Goal: Find specific page/section: Find specific page/section

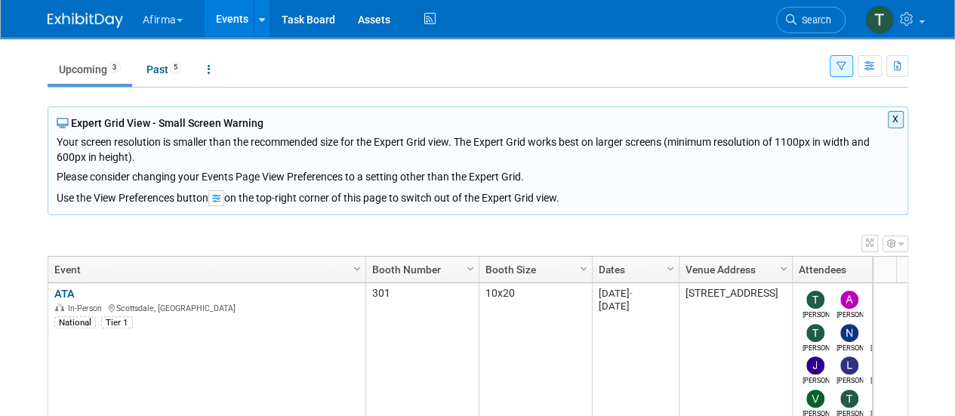
scroll to position [60, 0]
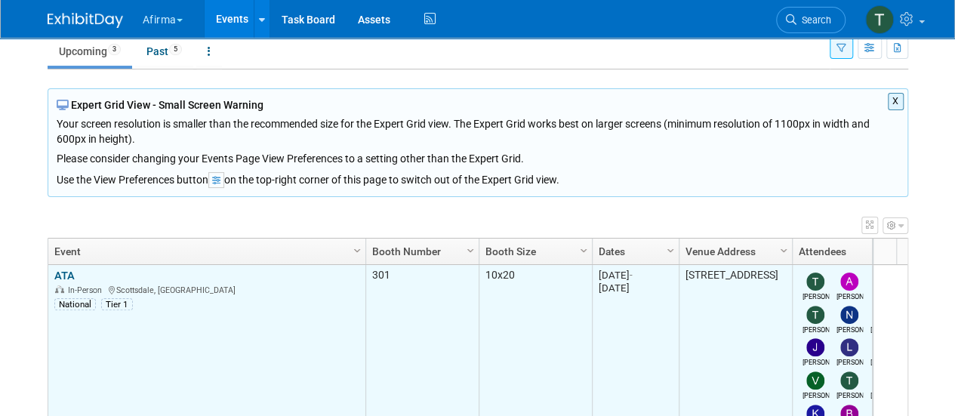
click at [59, 274] on link "ATA" at bounding box center [64, 276] width 20 height 14
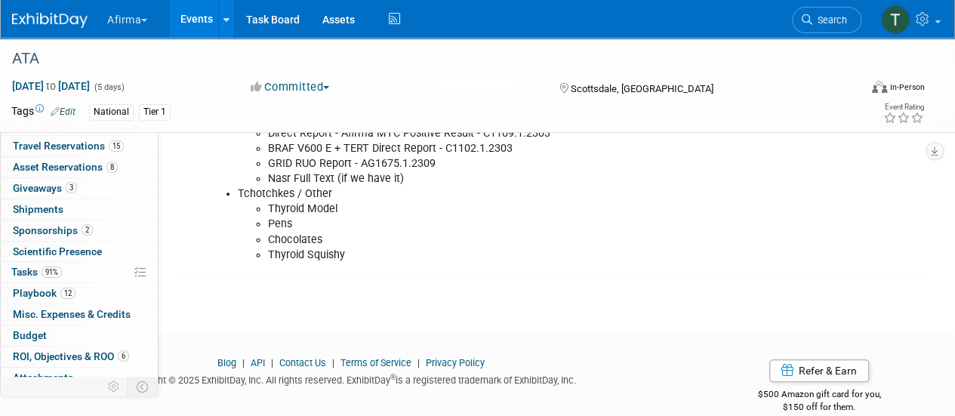
scroll to position [88, 0]
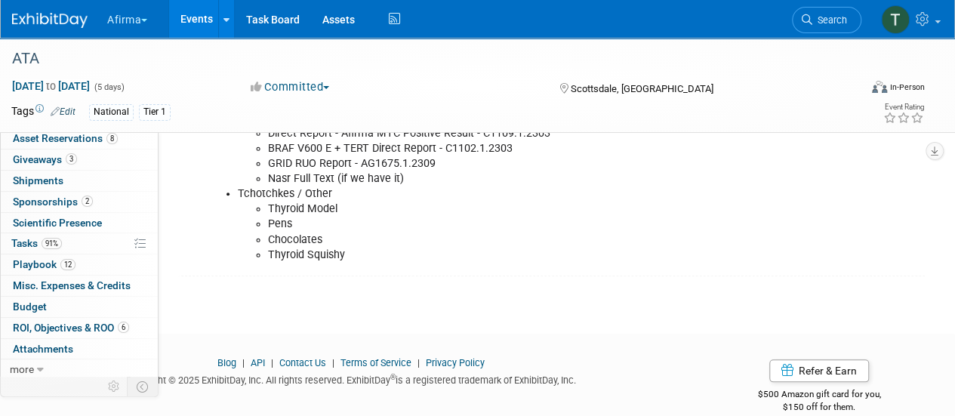
click at [708, 90] on div "Scottsdale, [GEOGRAPHIC_DATA]" at bounding box center [662, 88] width 211 height 18
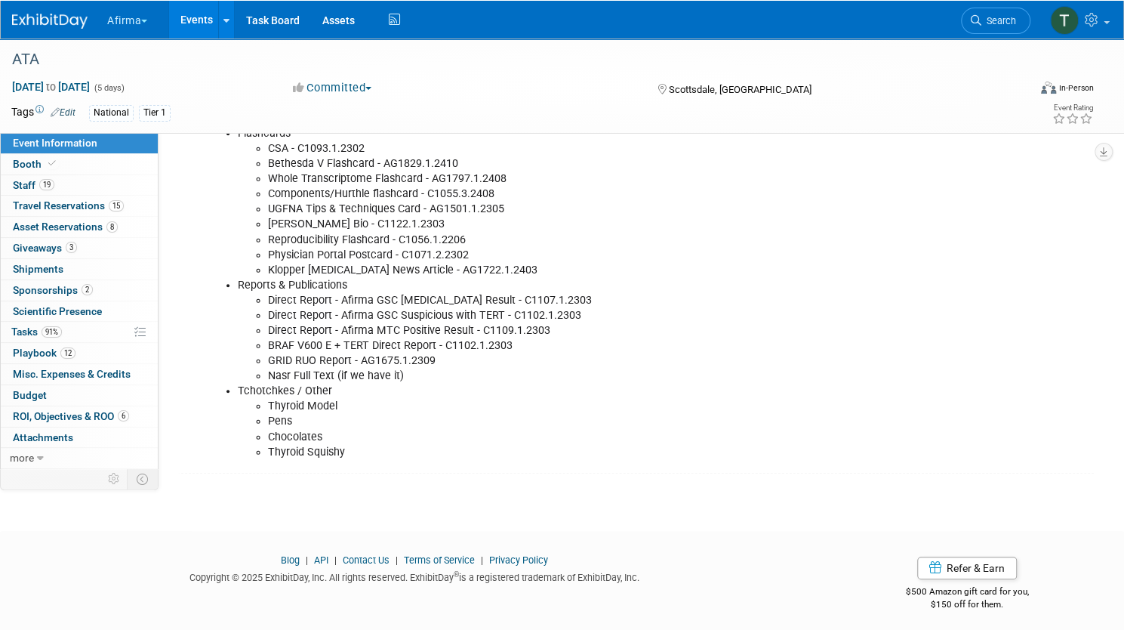
scroll to position [494, 0]
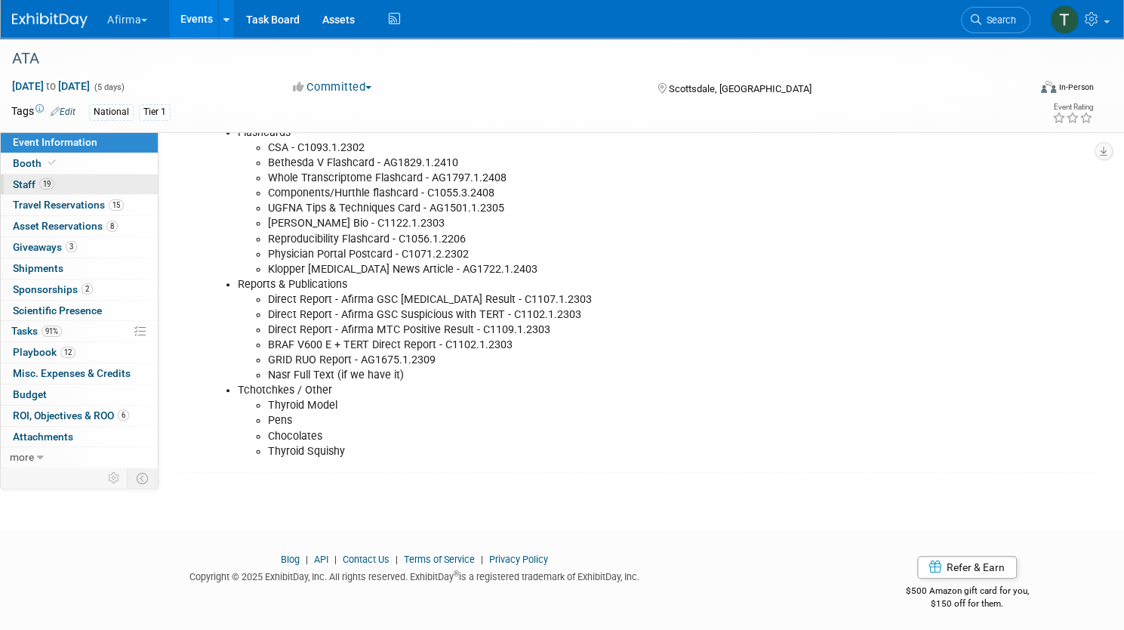
click at [133, 180] on link "19 Staff 19" at bounding box center [79, 184] width 157 height 20
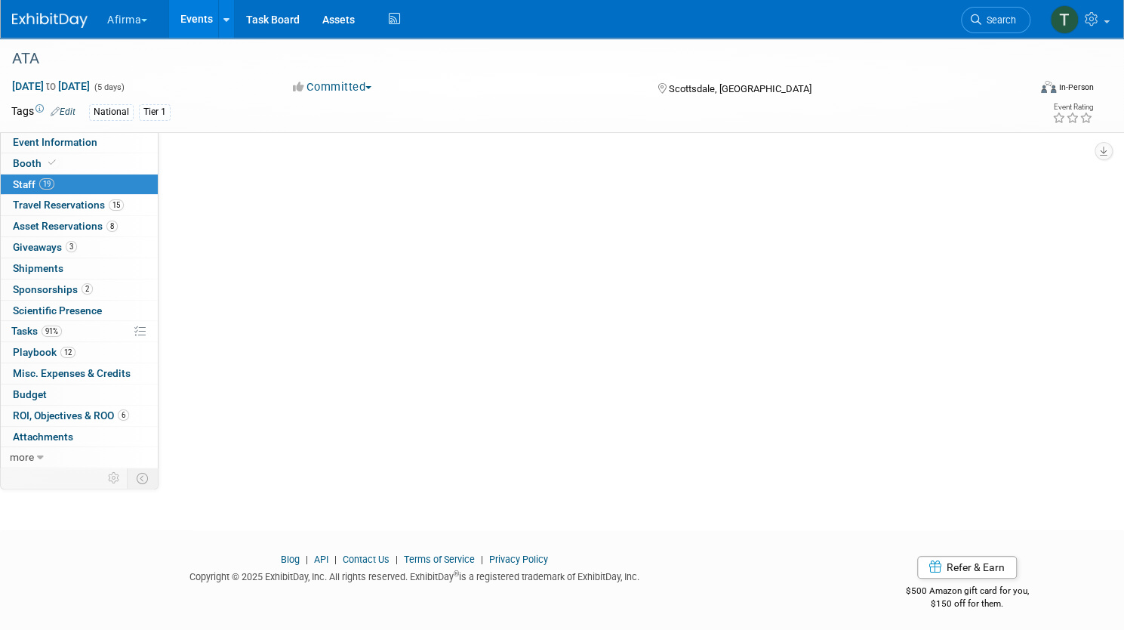
scroll to position [0, 0]
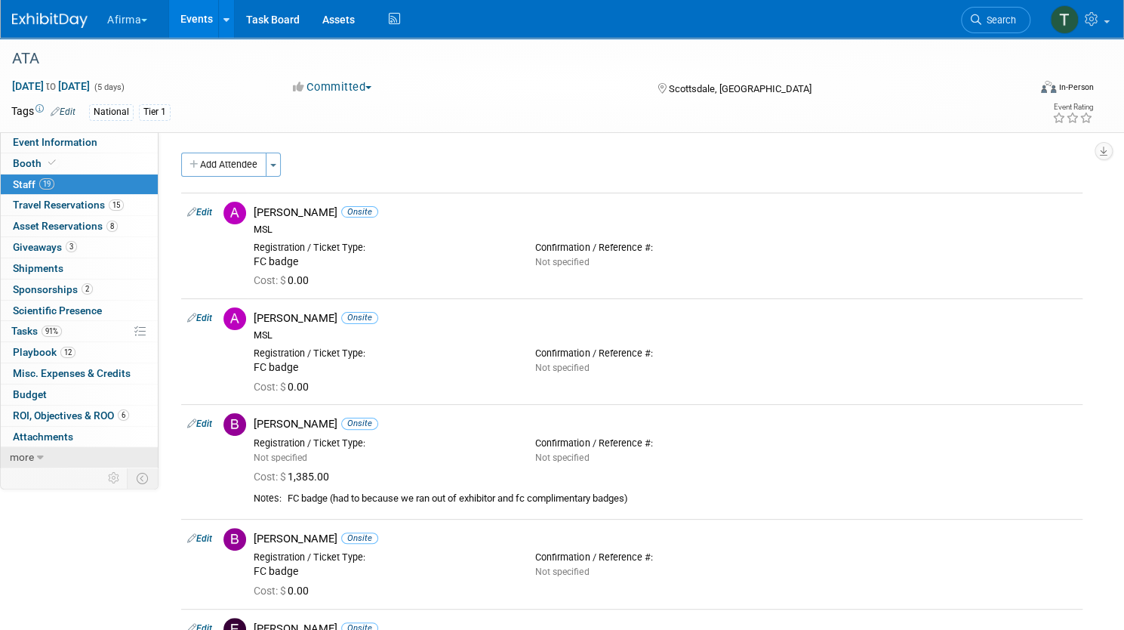
click at [126, 415] on link "more" at bounding box center [79, 457] width 157 height 20
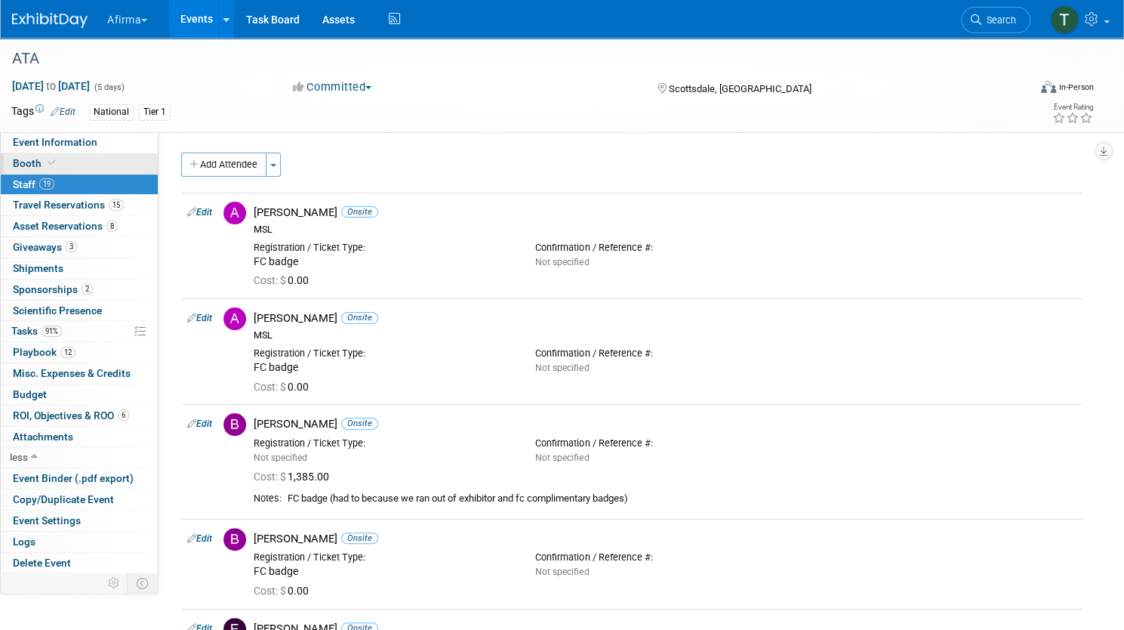
click at [135, 159] on link "Booth" at bounding box center [79, 163] width 157 height 20
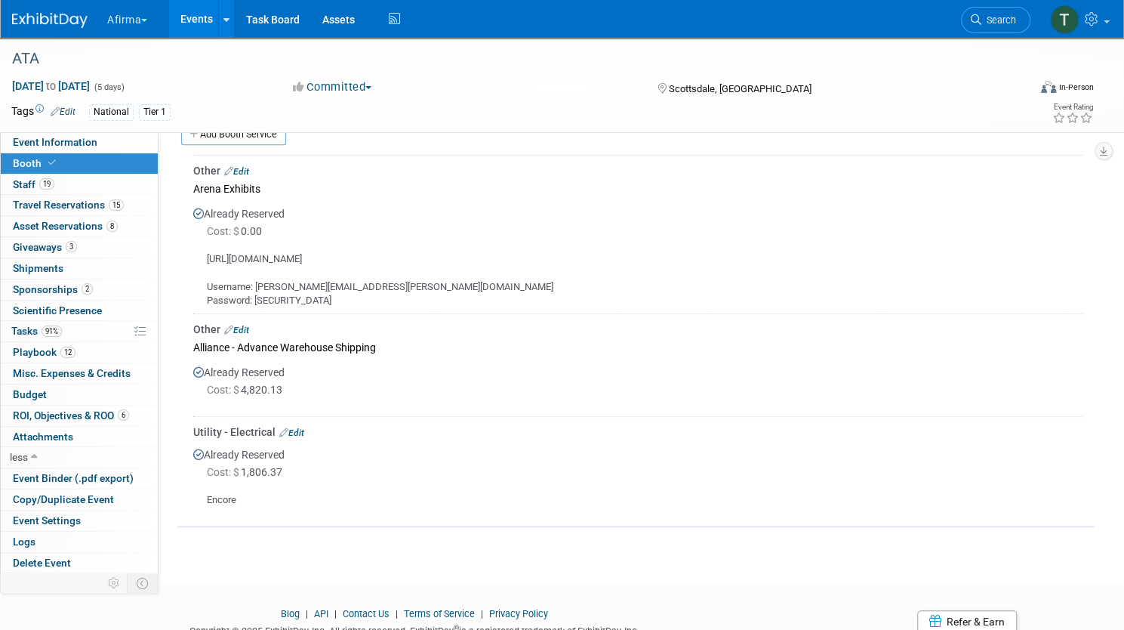
scroll to position [337, 0]
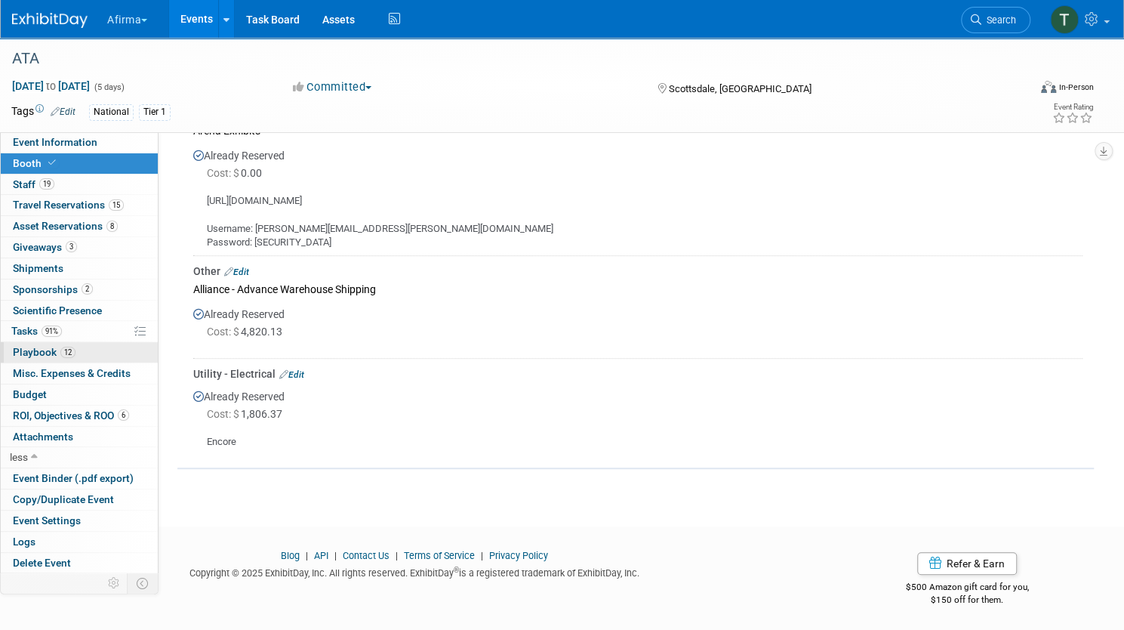
click at [75, 350] on span "Playbook 12" at bounding box center [44, 352] width 63 height 12
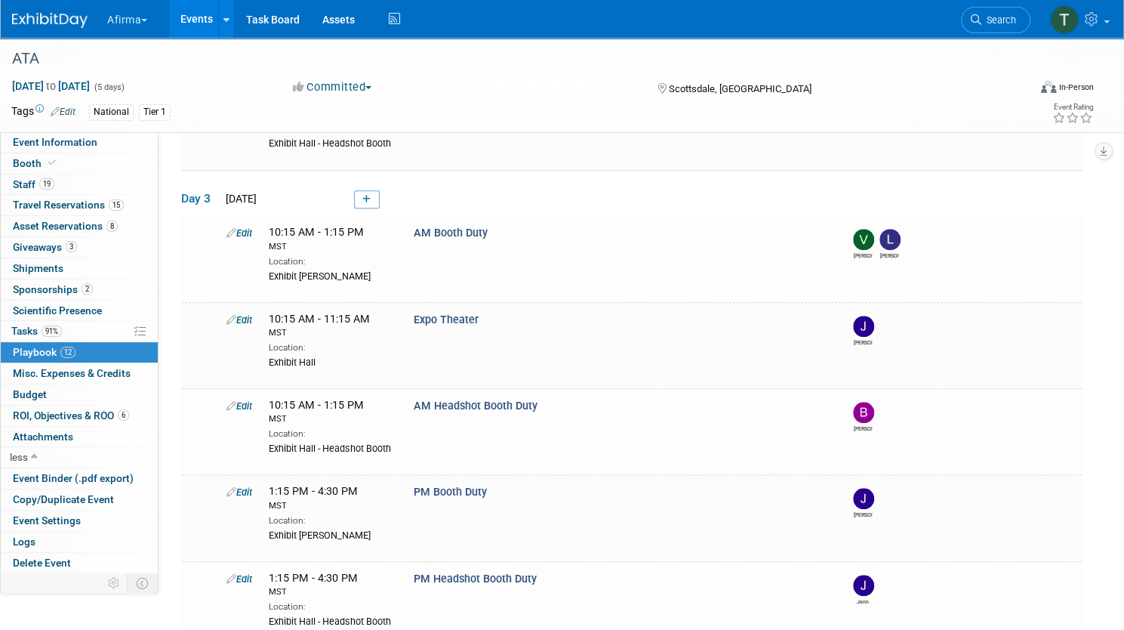
scroll to position [560, 0]
